Goal: Task Accomplishment & Management: Use online tool/utility

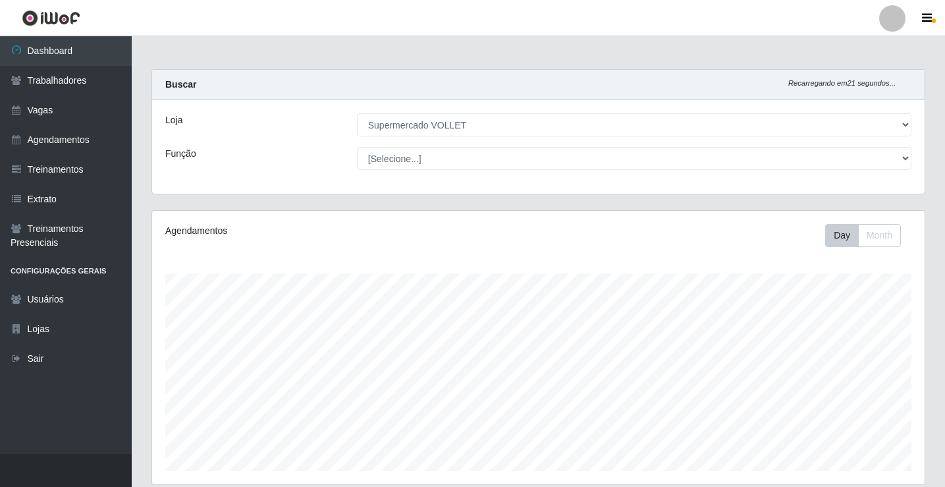
select select "72"
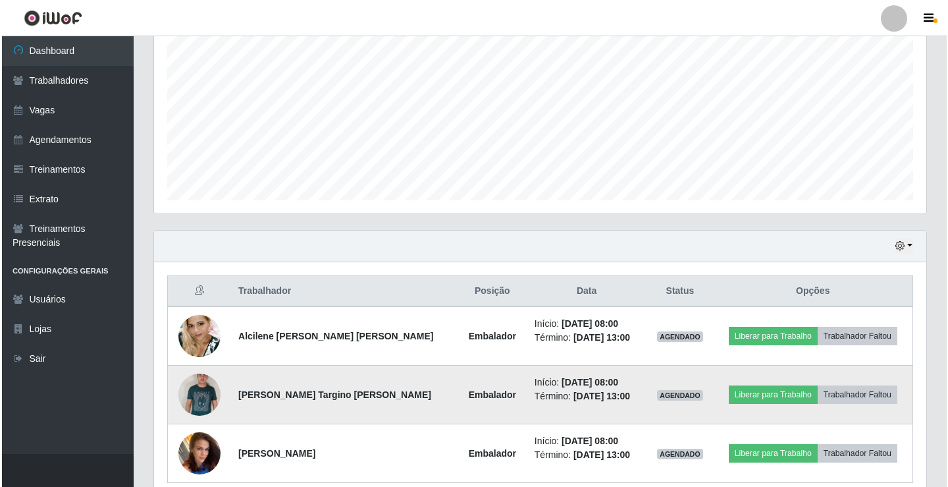
scroll to position [329, 0]
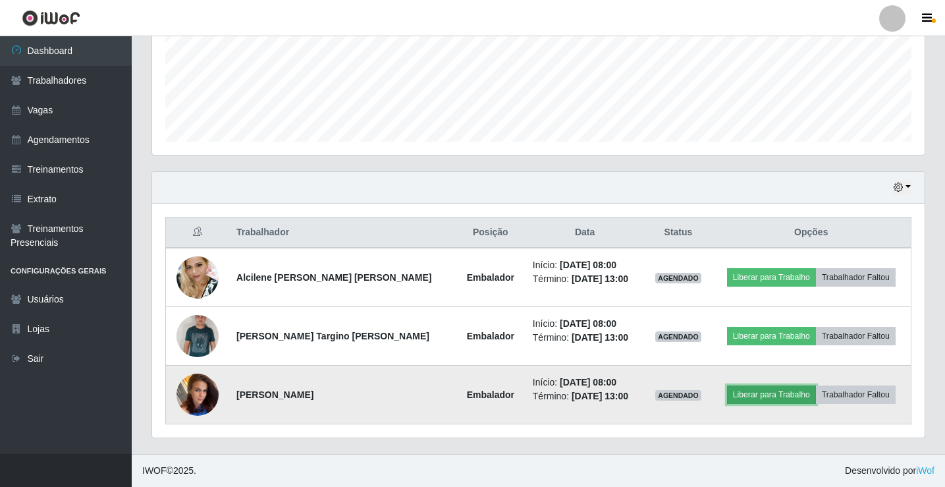
click at [762, 394] on button "Liberar para Trabalho" at bounding box center [771, 394] width 89 height 18
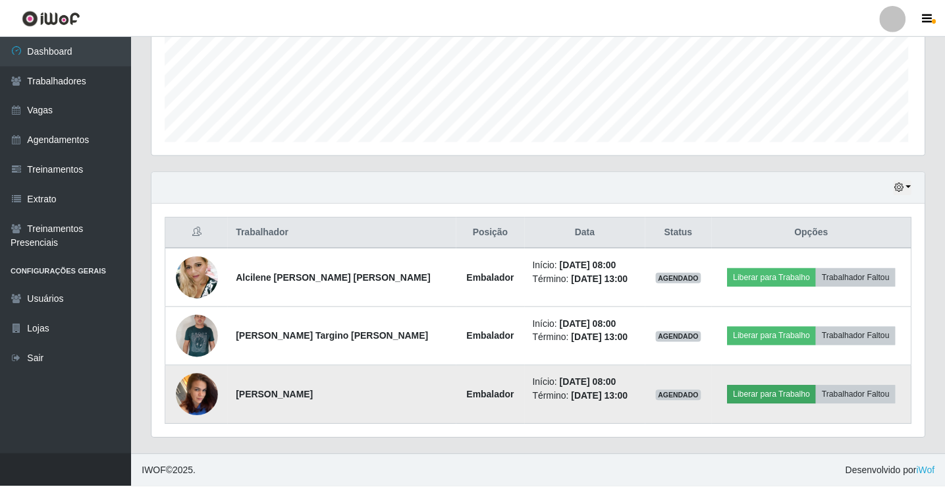
scroll to position [273, 766]
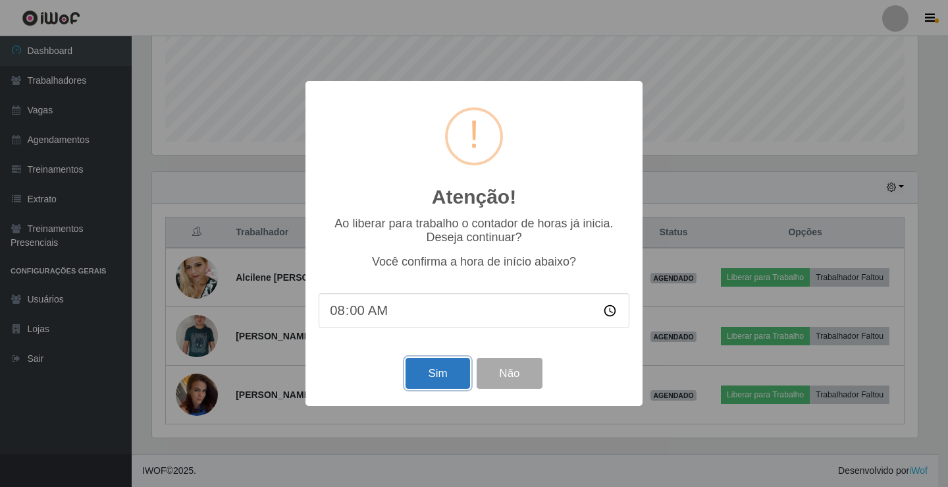
click at [449, 388] on button "Sim" at bounding box center [438, 373] width 64 height 31
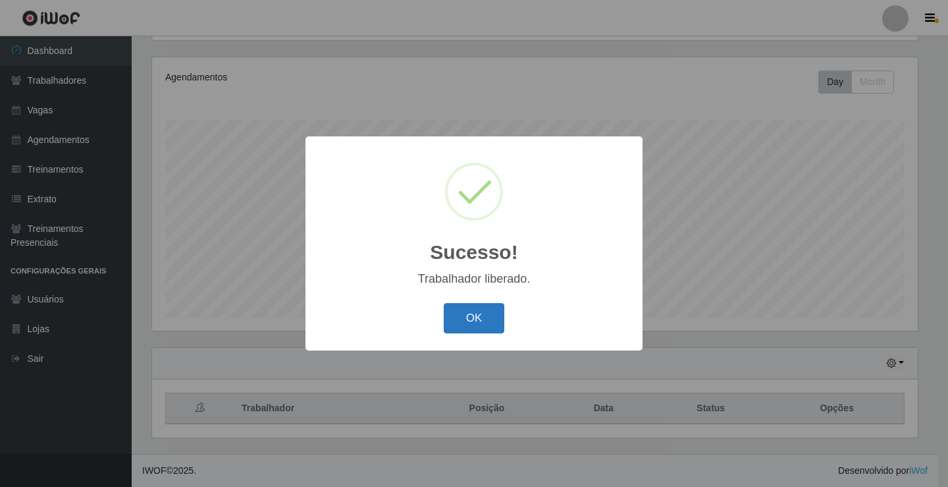
click at [458, 307] on button "OK" at bounding box center [474, 318] width 61 height 31
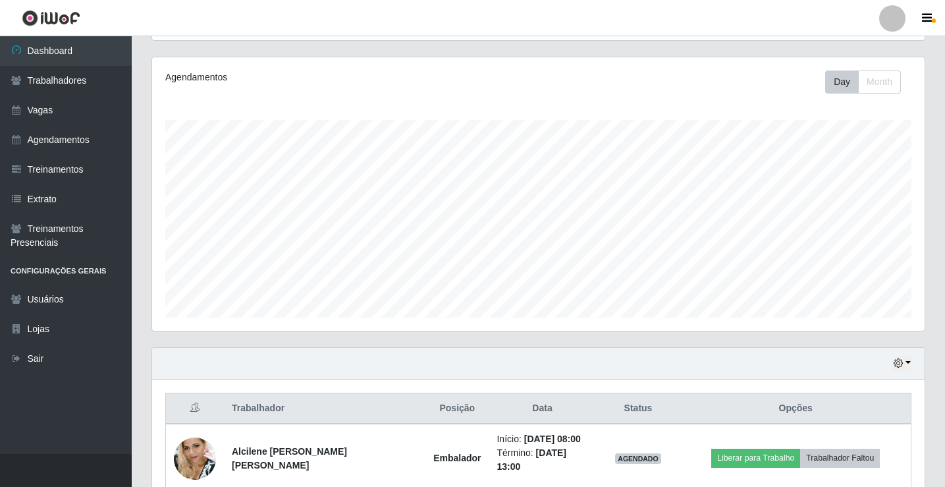
scroll to position [329, 0]
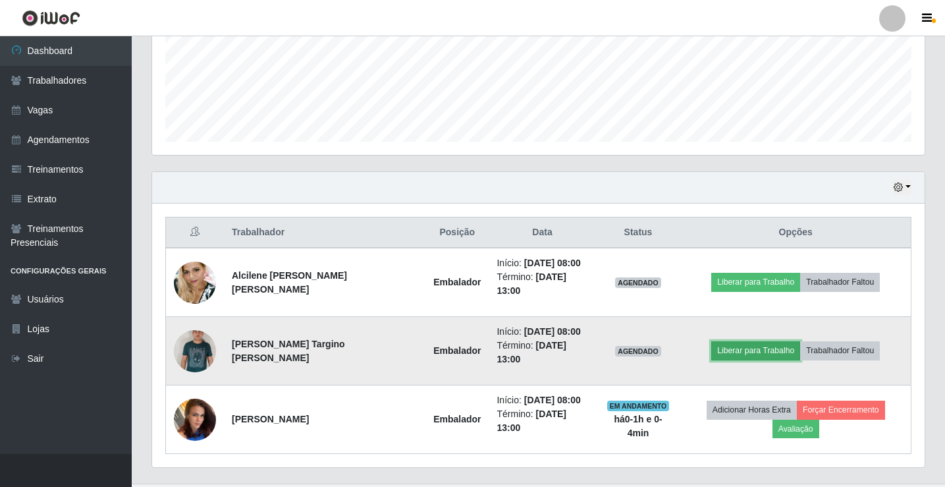
click at [741, 341] on button "Liberar para Trabalho" at bounding box center [755, 350] width 89 height 18
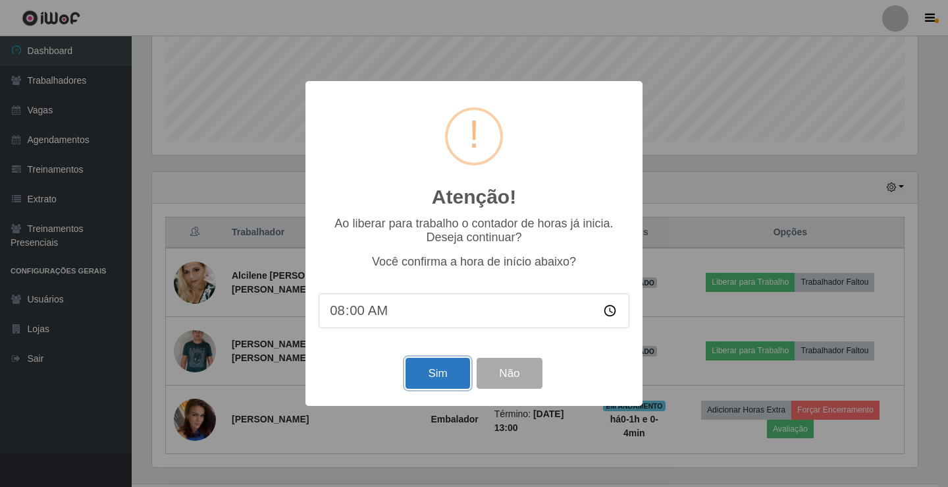
click at [417, 376] on button "Sim" at bounding box center [438, 373] width 64 height 31
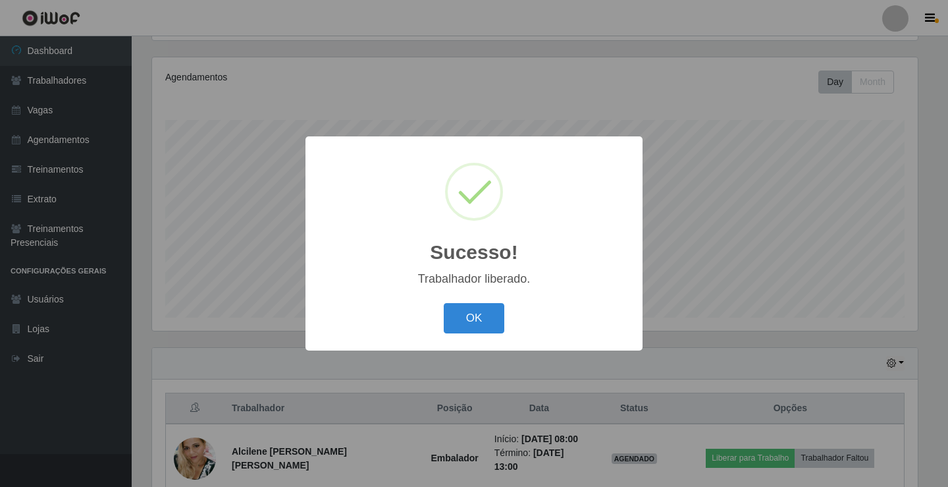
click at [472, 290] on div "Sucesso! × Trabalhador liberado. OK Cancel" at bounding box center [473, 242] width 337 height 213
click at [481, 307] on button "OK" at bounding box center [474, 318] width 61 height 31
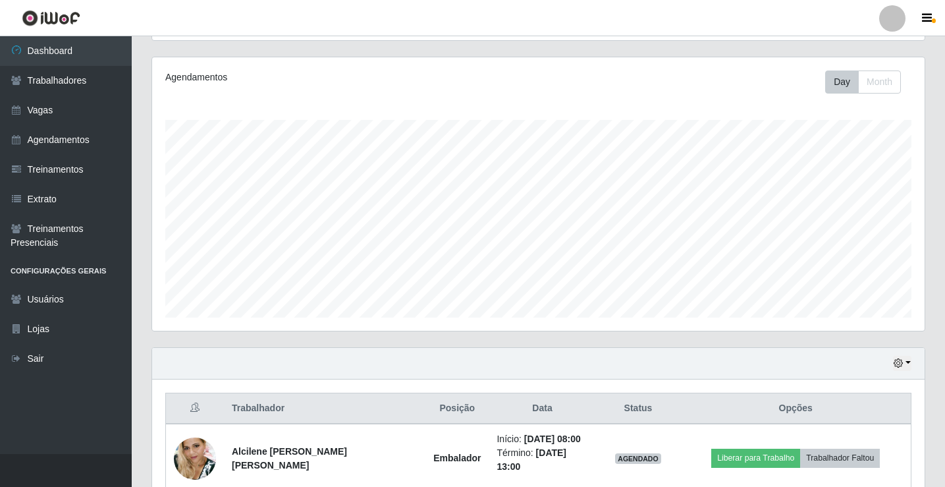
scroll to position [329, 0]
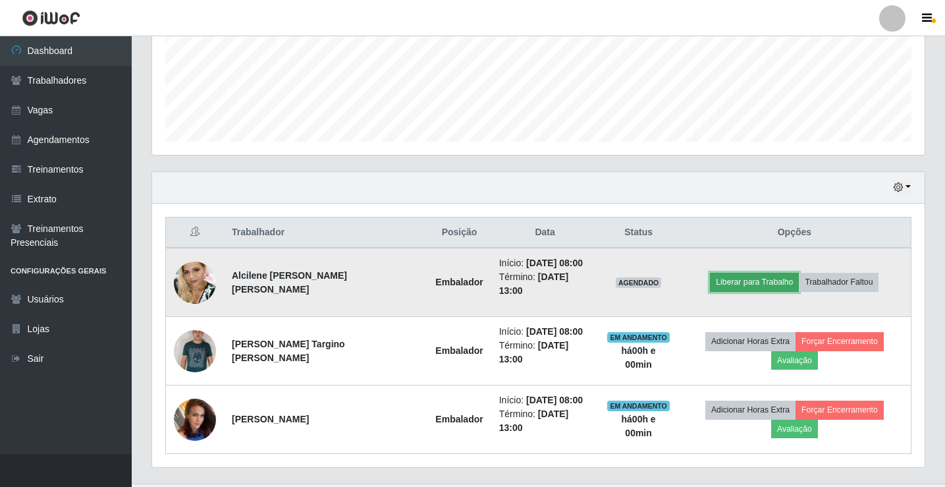
click at [730, 284] on button "Liberar para Trabalho" at bounding box center [754, 282] width 89 height 18
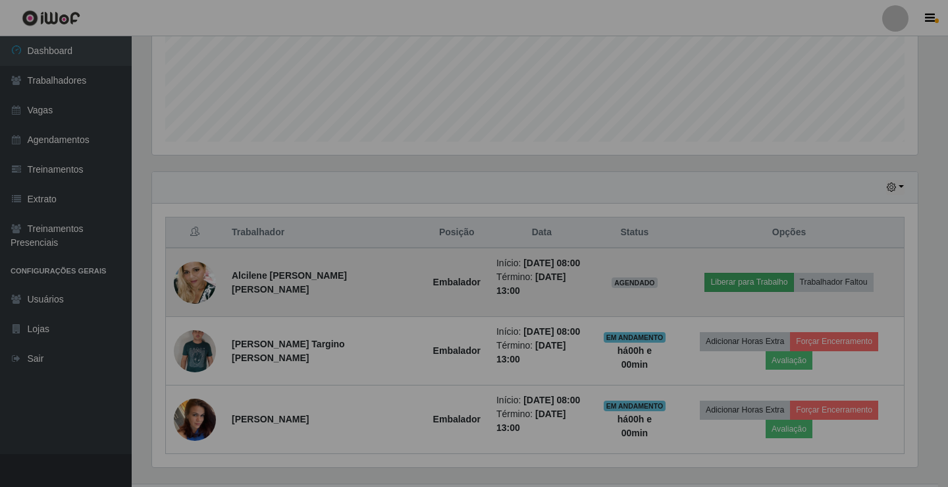
scroll to position [273, 772]
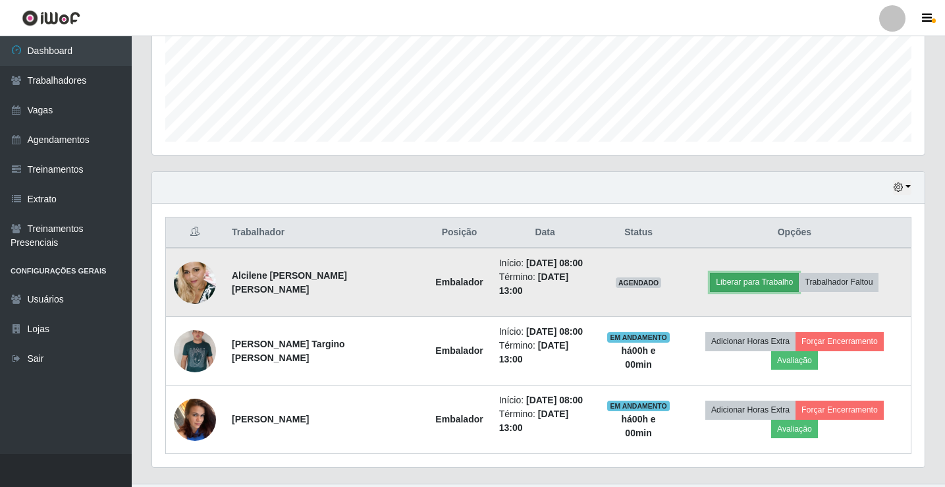
click at [724, 273] on button "Liberar para Trabalho" at bounding box center [754, 282] width 89 height 18
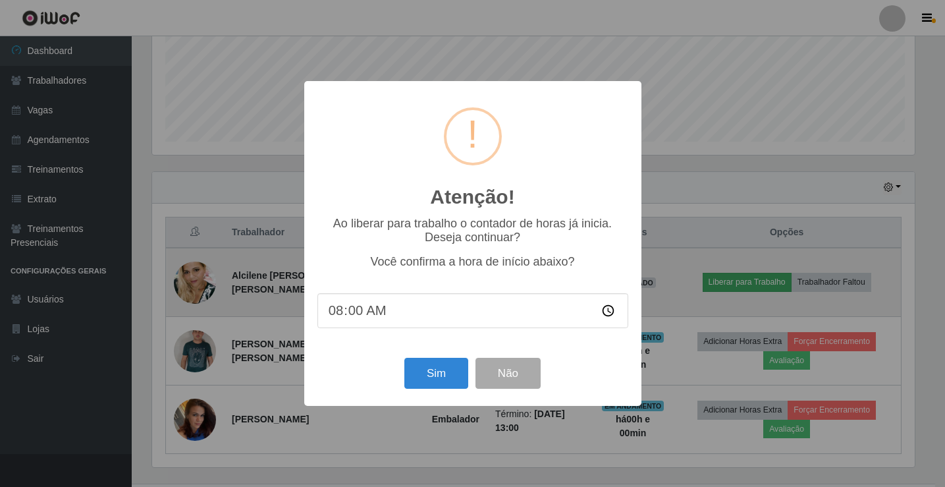
scroll to position [273, 766]
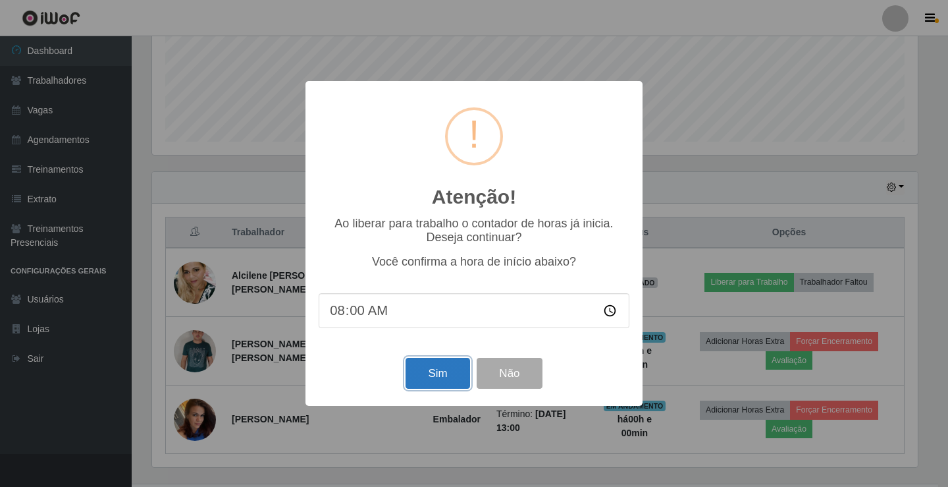
click at [444, 377] on button "Sim" at bounding box center [438, 373] width 64 height 31
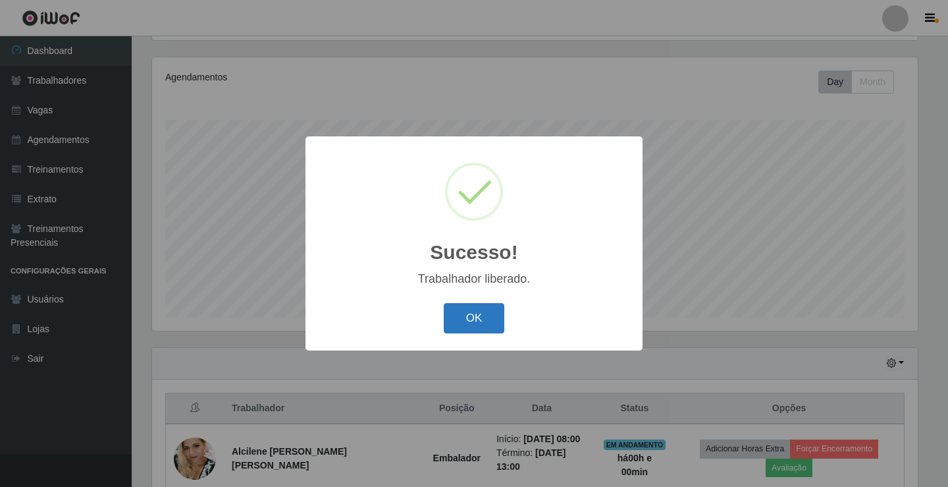
click at [491, 323] on button "OK" at bounding box center [474, 318] width 61 height 31
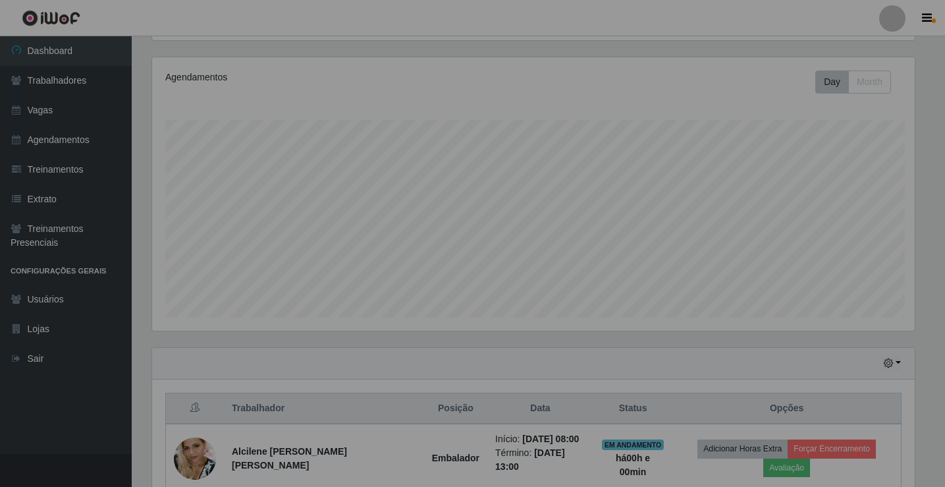
scroll to position [273, 772]
